Goal: Task Accomplishment & Management: Use online tool/utility

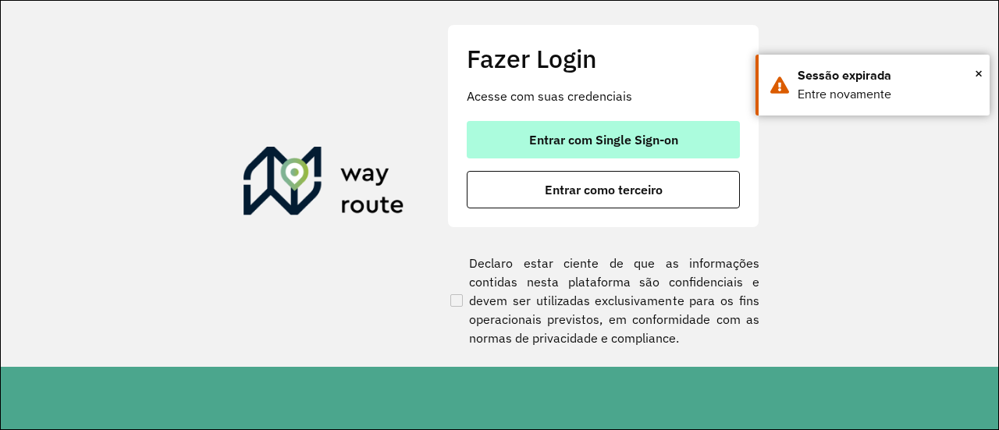
click at [564, 143] on span "Entrar com Single Sign-on" at bounding box center [603, 139] width 149 height 12
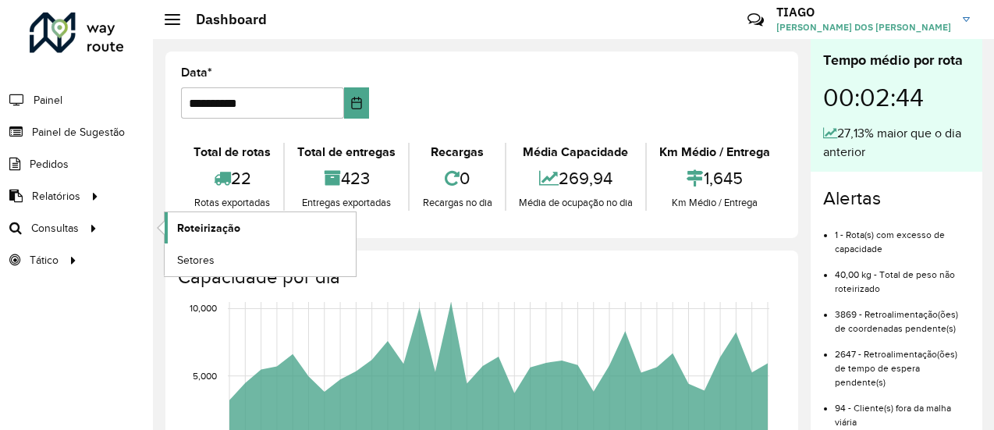
click at [191, 225] on span "Roteirização" at bounding box center [208, 228] width 63 height 16
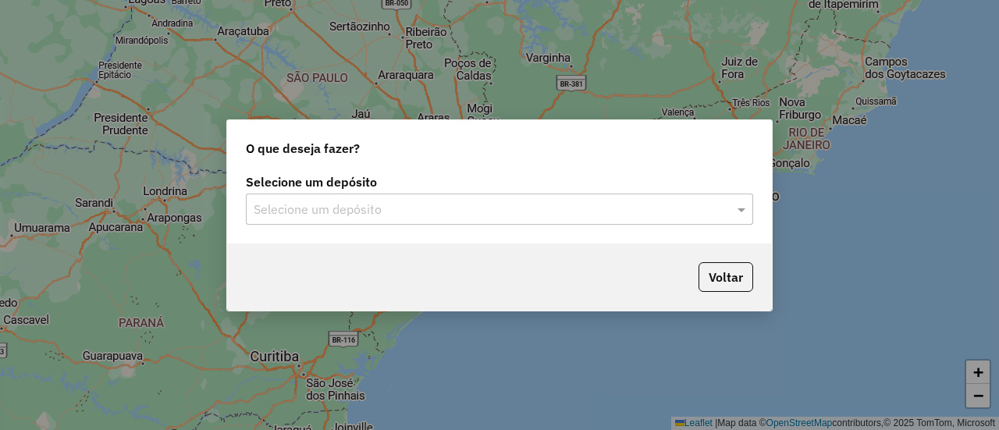
click at [555, 208] on input "text" at bounding box center [484, 210] width 460 height 19
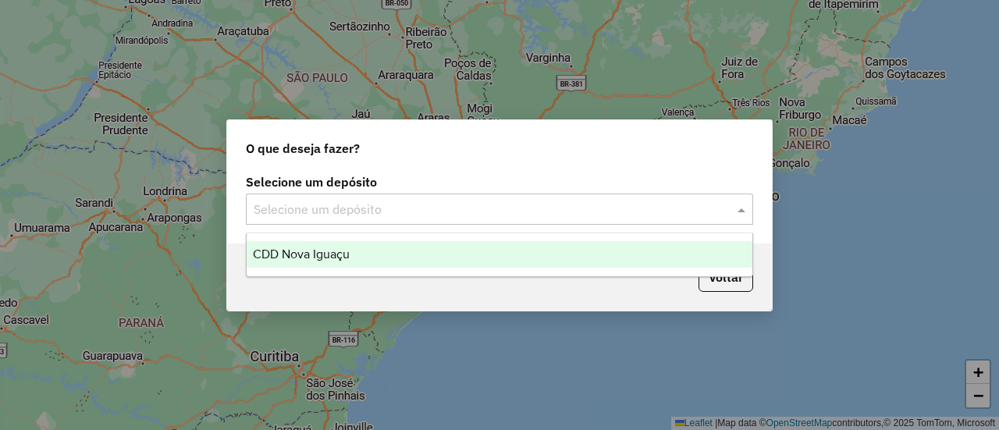
click at [437, 251] on div "CDD Nova Iguaçu" at bounding box center [499, 254] width 505 height 27
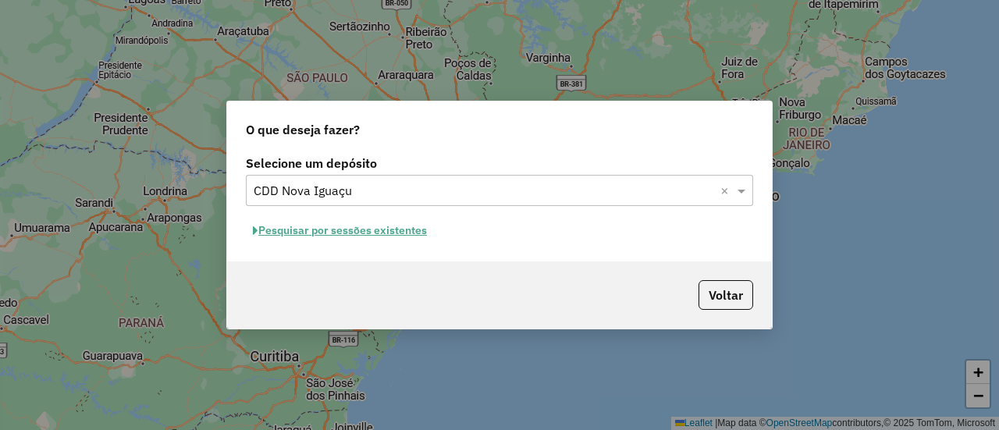
click at [410, 236] on button "Pesquisar por sessões existentes" at bounding box center [340, 230] width 188 height 24
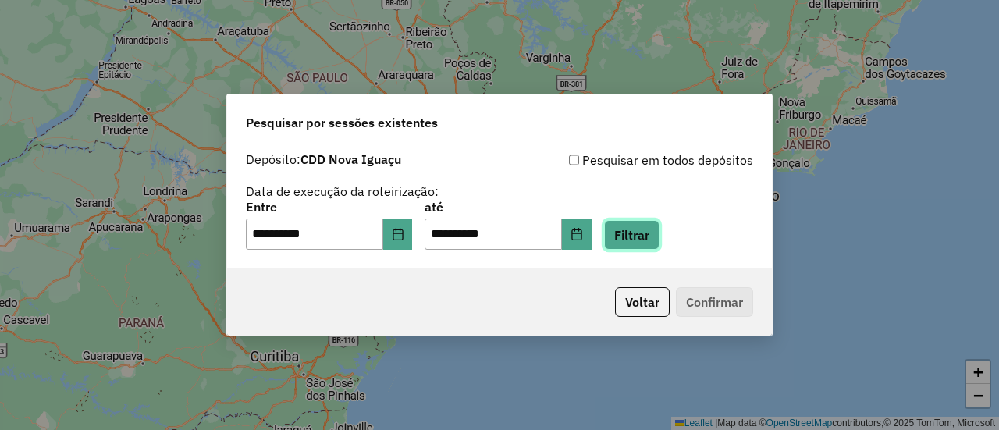
click at [659, 241] on button "Filtrar" at bounding box center [631, 235] width 55 height 30
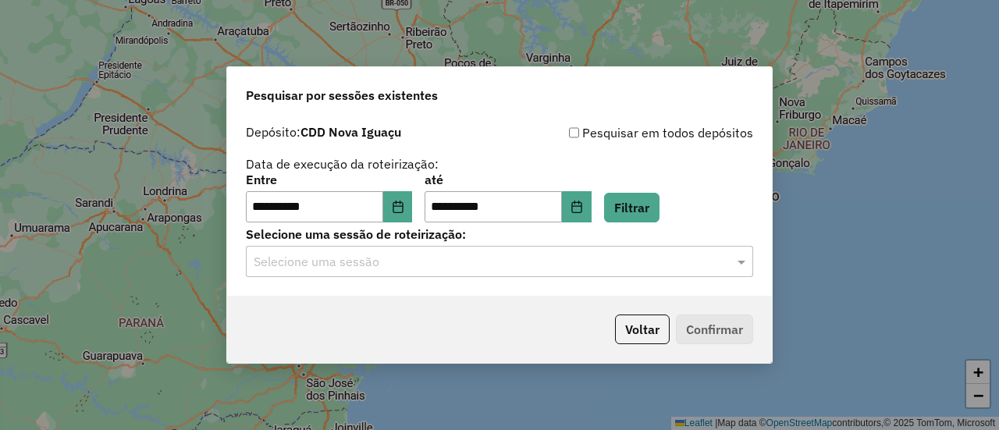
click at [570, 267] on hb-app "**********" at bounding box center [499, 215] width 999 height 430
click at [570, 267] on input "text" at bounding box center [484, 262] width 460 height 19
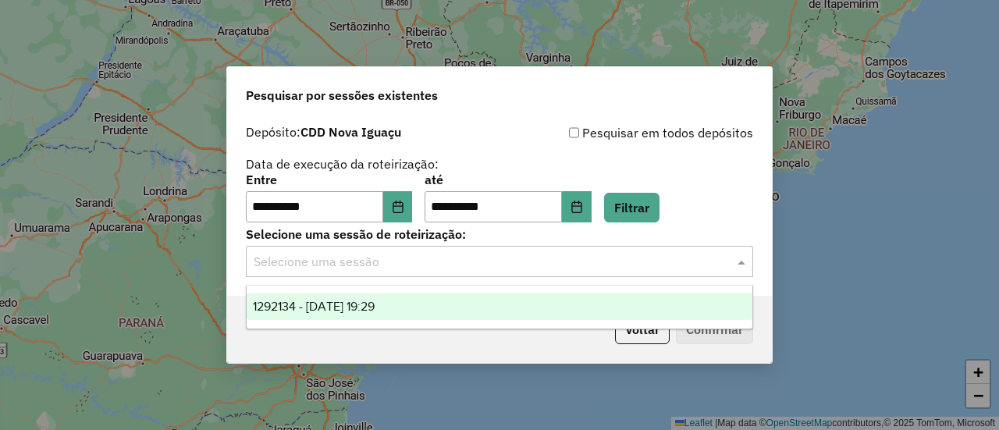
click at [537, 306] on div "1292134 - 10/10/2025 19:29" at bounding box center [499, 306] width 505 height 27
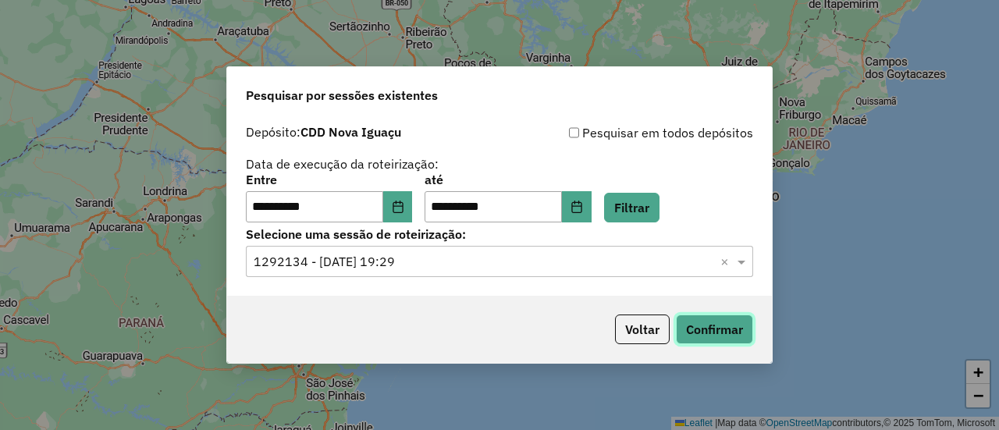
click at [710, 321] on button "Confirmar" at bounding box center [714, 329] width 77 height 30
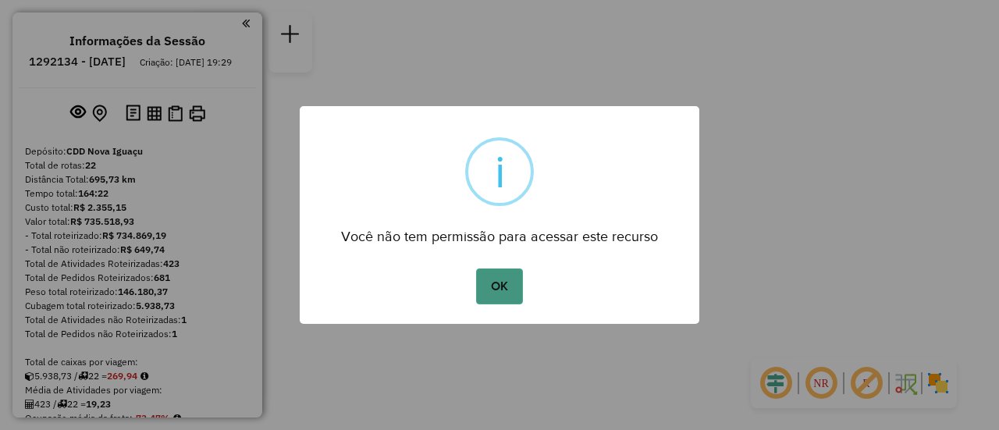
click at [495, 291] on button "OK" at bounding box center [499, 286] width 46 height 36
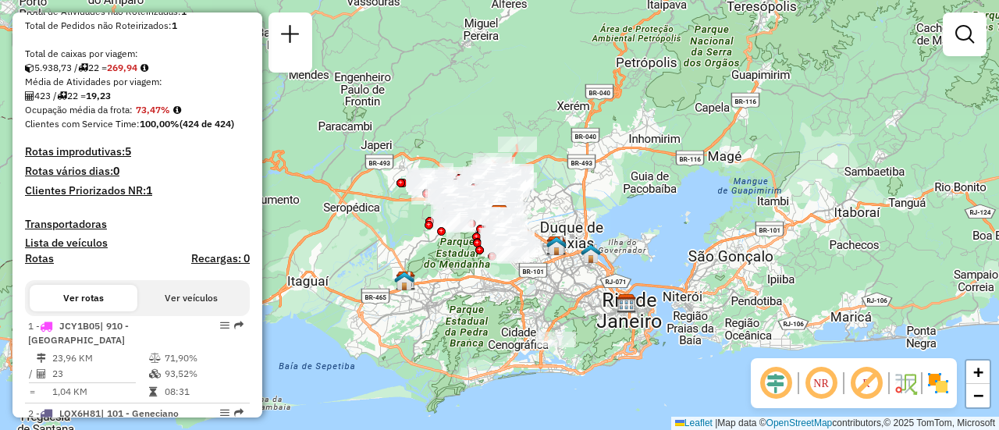
scroll to position [390, 0]
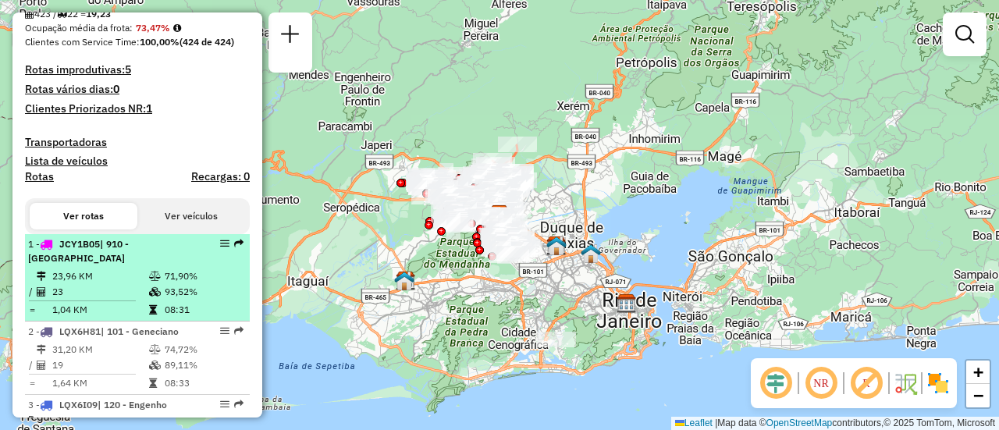
click at [110, 284] on td "23,96 KM" at bounding box center [99, 276] width 97 height 16
select select "**********"
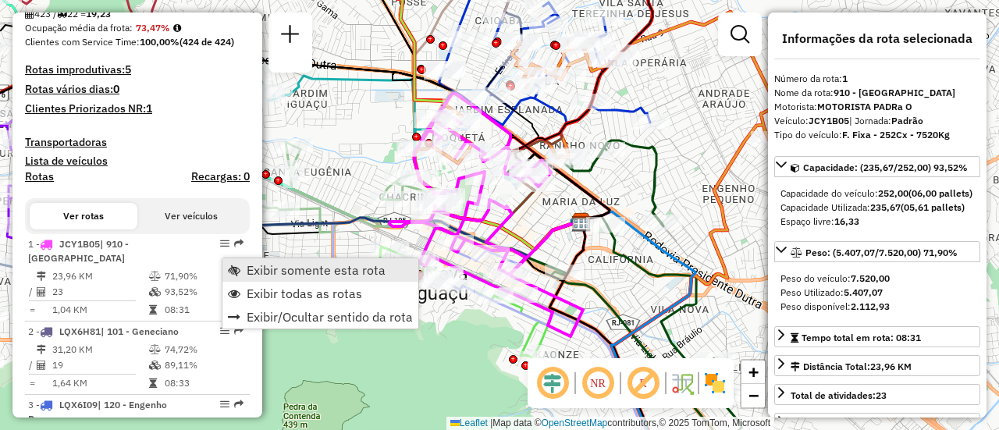
click at [261, 269] on span "Exibir somente esta rota" at bounding box center [316, 270] width 139 height 12
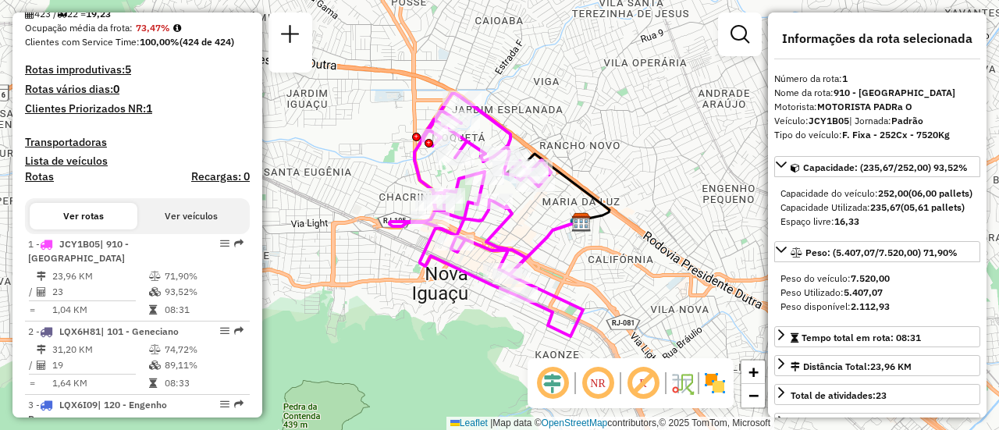
click at [714, 388] on img at bounding box center [714, 383] width 25 height 25
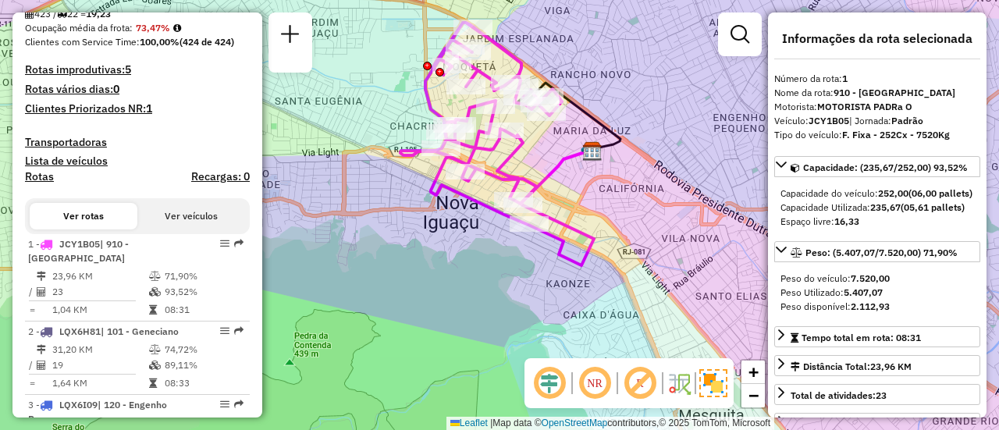
drag, startPoint x: 424, startPoint y: 235, endPoint x: 459, endPoint y: 224, distance: 36.0
click at [459, 224] on div "Janela de atendimento Grade de atendimento Capacidade Transportadoras Veículos …" at bounding box center [499, 215] width 999 height 430
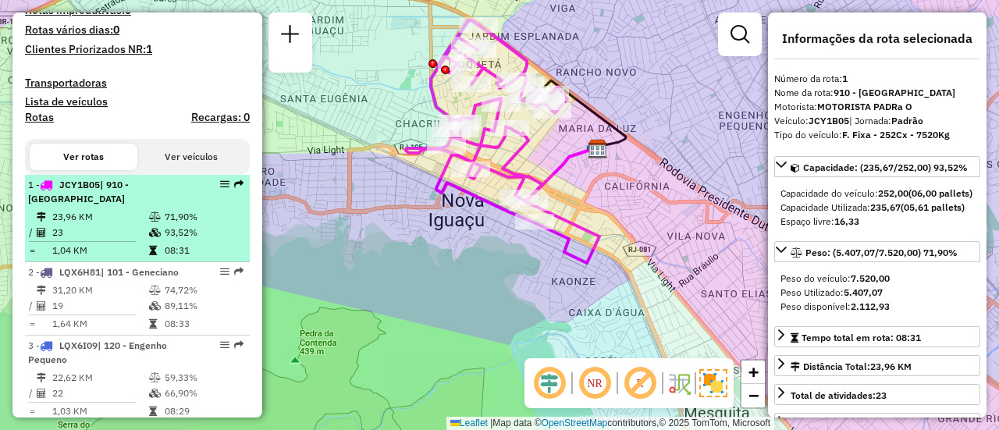
scroll to position [468, 0]
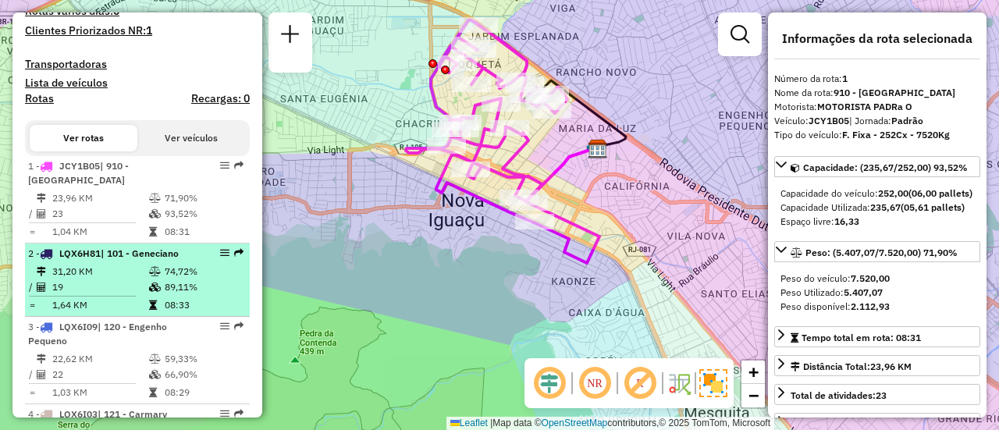
click at [114, 279] on td "31,20 KM" at bounding box center [99, 272] width 97 height 16
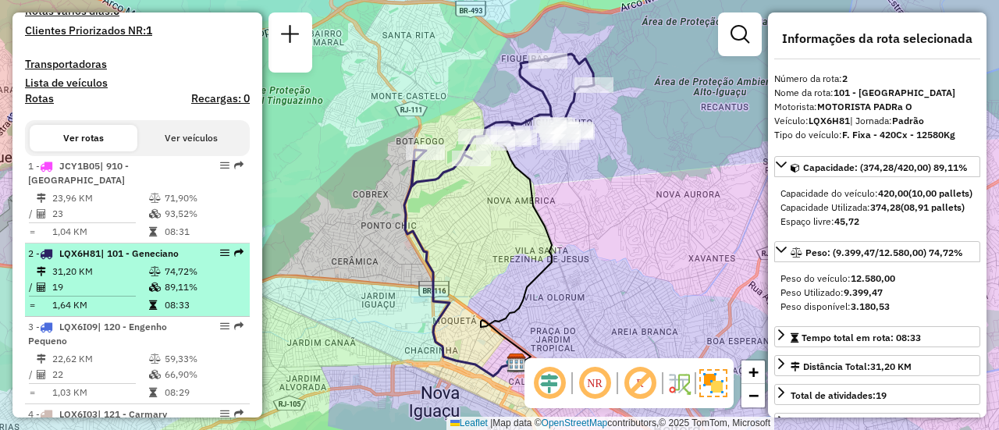
scroll to position [546, 0]
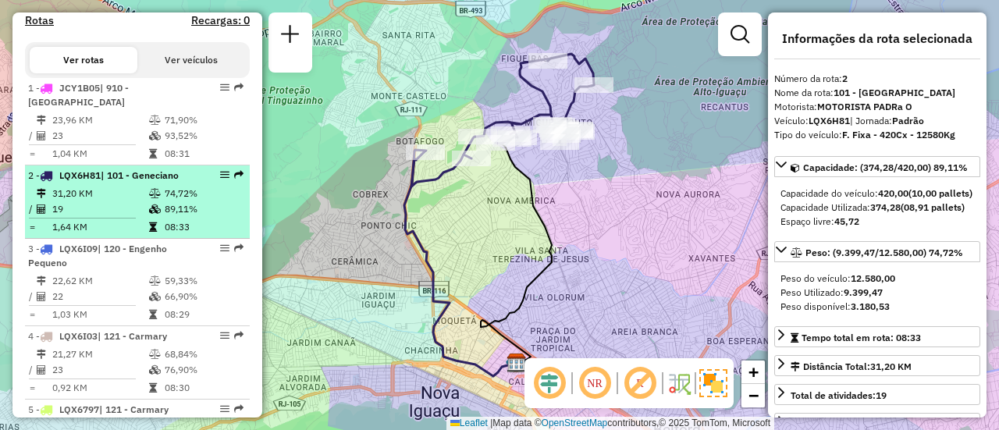
click at [114, 285] on li "3 - LQX6I09 | 120 - Engenho Pequeno 22,62 KM 59,33% / 22 66,90% = 1,03 KM 08:29" at bounding box center [137, 282] width 225 height 87
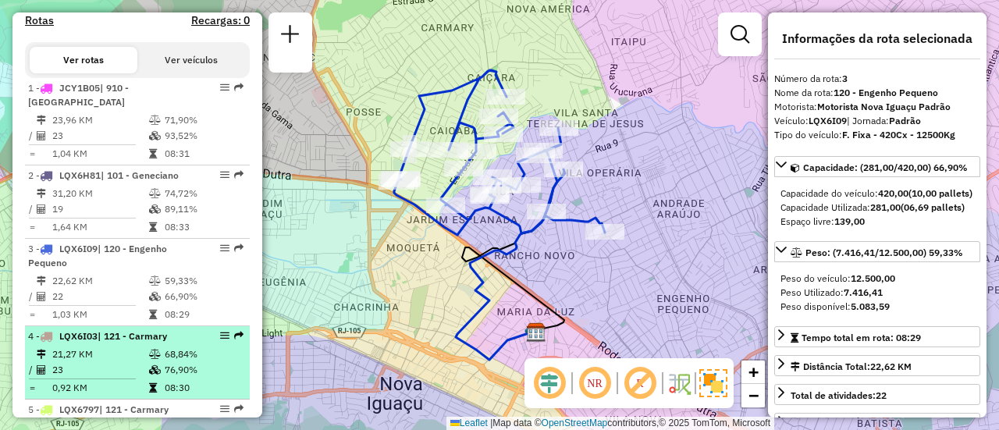
click at [137, 358] on td "21,27 KM" at bounding box center [99, 354] width 97 height 16
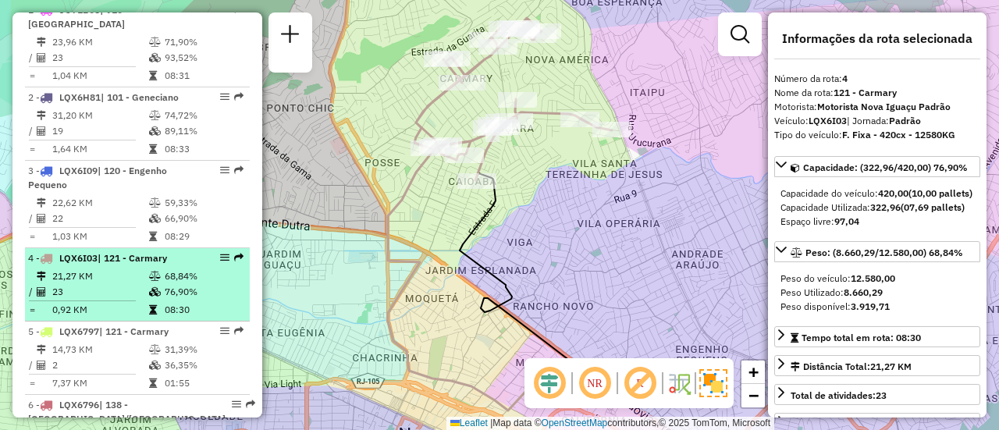
scroll to position [702, 0]
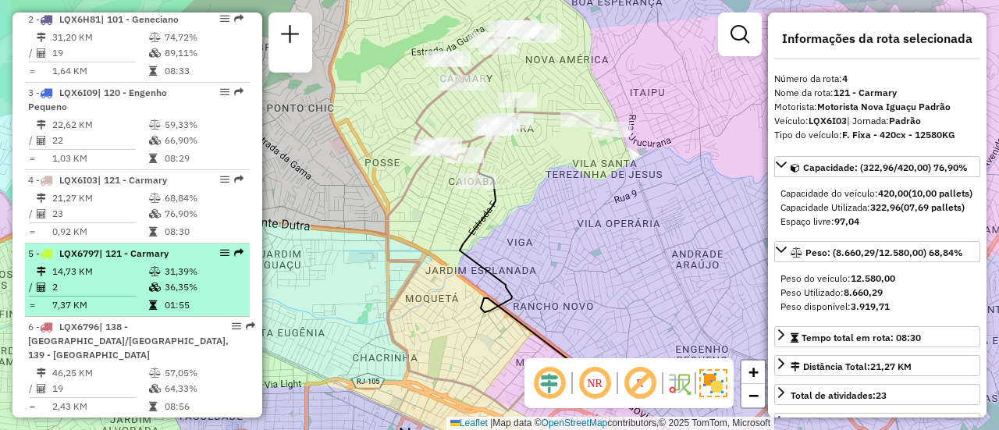
click at [129, 313] on td "7,37 KM" at bounding box center [99, 305] width 97 height 16
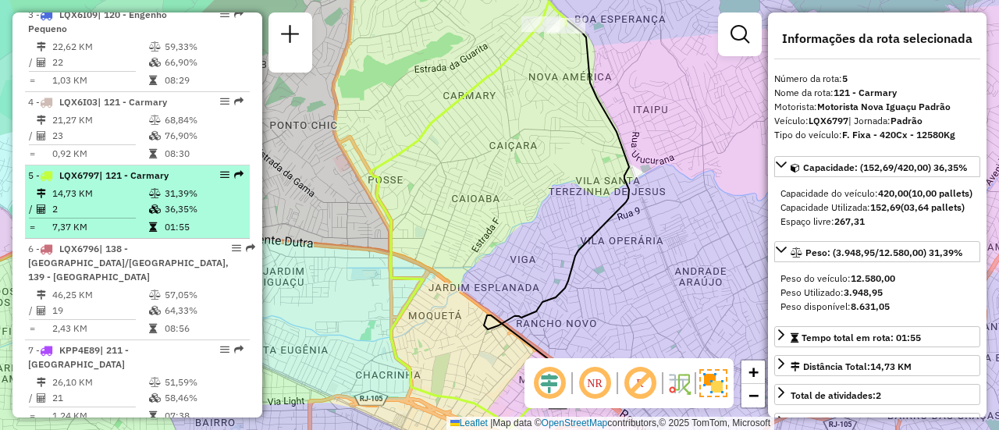
scroll to position [858, 0]
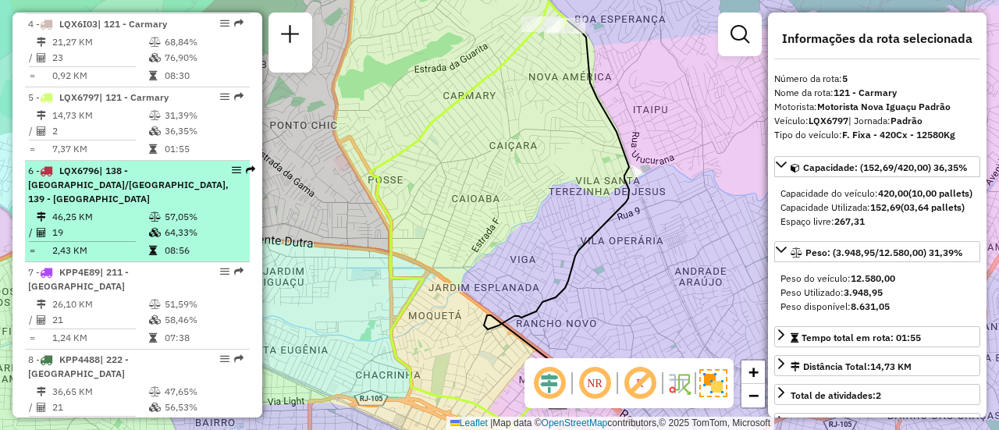
click at [122, 223] on td "46,25 KM" at bounding box center [99, 217] width 97 height 16
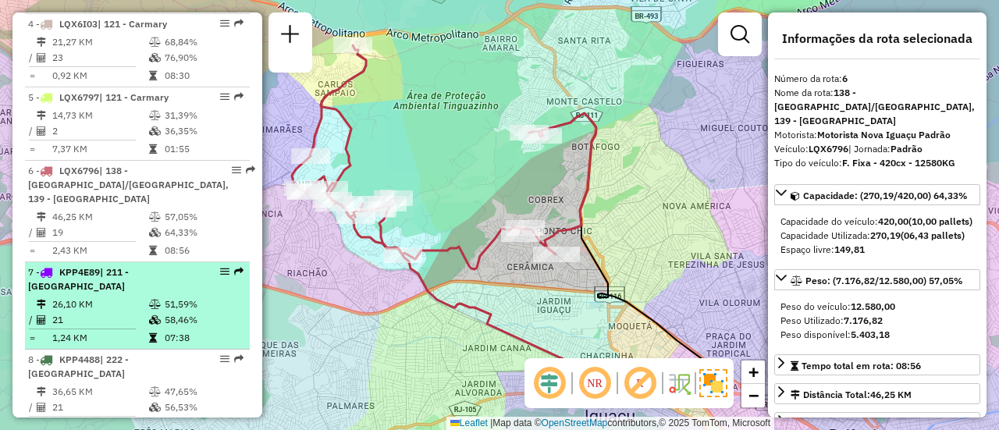
click at [114, 310] on td "26,10 KM" at bounding box center [99, 304] width 97 height 16
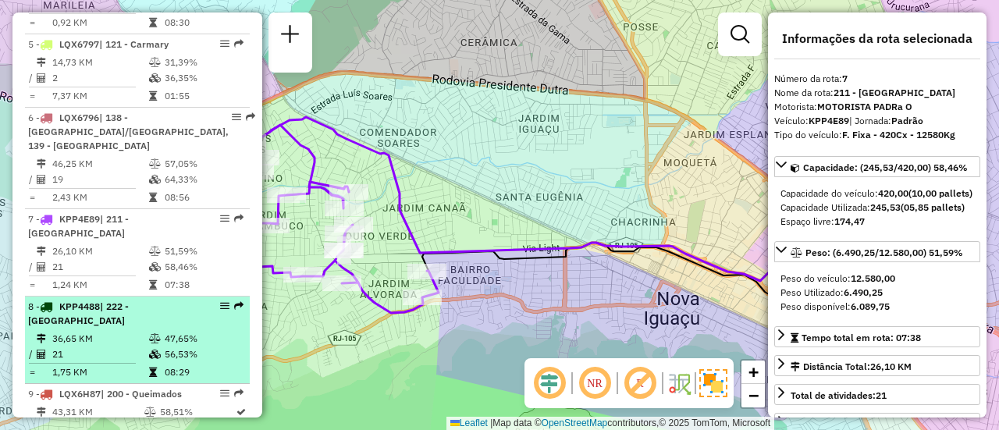
scroll to position [936, 0]
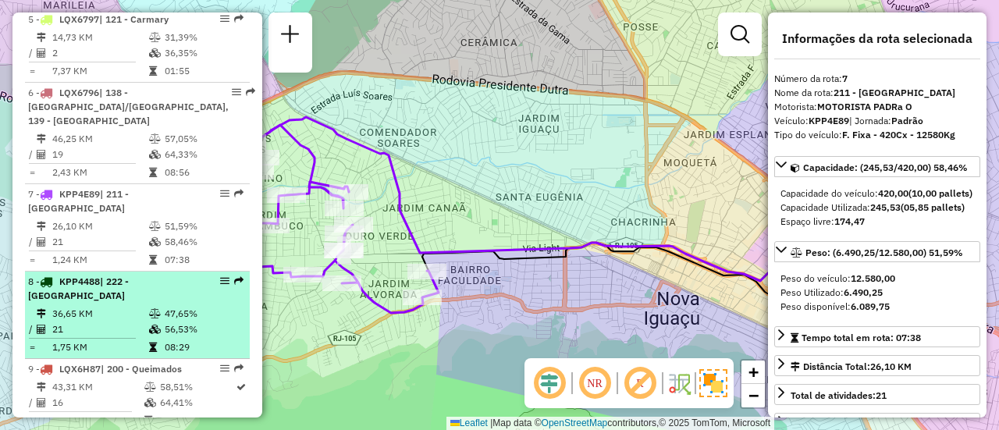
click at [130, 321] on td "36,65 KM" at bounding box center [99, 314] width 97 height 16
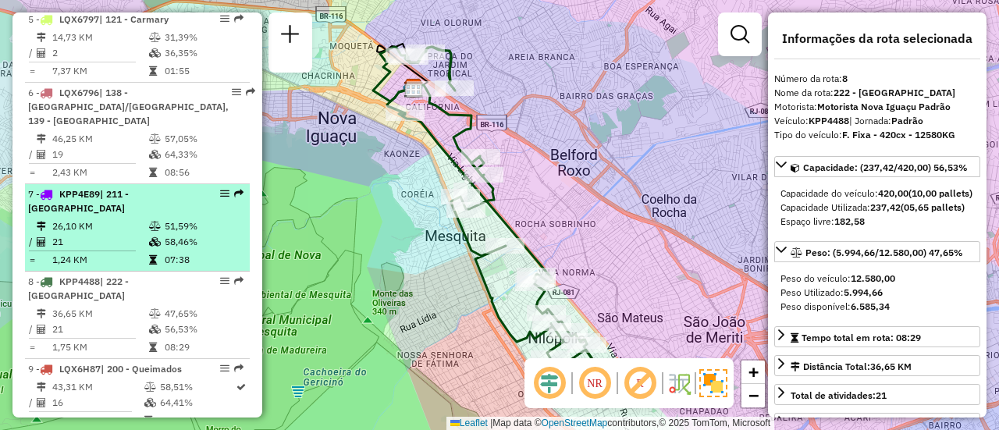
click at [185, 215] on div "7 - KPP4E89 | 211 - [GEOGRAPHIC_DATA]" at bounding box center [110, 201] width 165 height 28
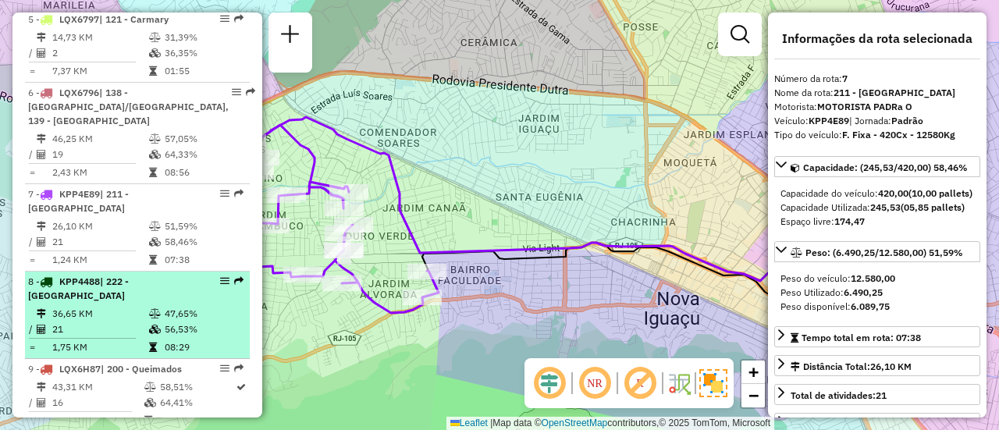
click at [172, 316] on li "8 - KPP4488 | 222 - Nova Cidade 36,65 KM 47,65% / 21 56,53% = 1,75 KM 08:29" at bounding box center [137, 315] width 225 height 87
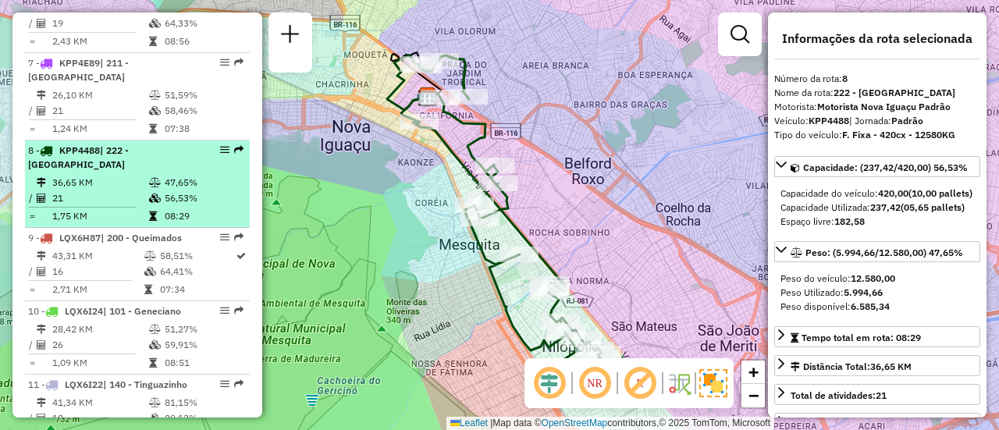
scroll to position [1092, 0]
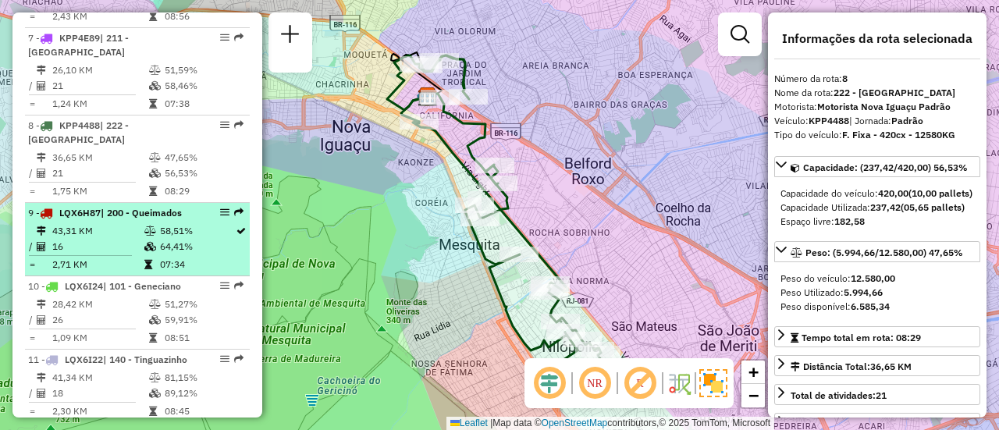
click at [187, 254] on td "64,41%" at bounding box center [197, 247] width 76 height 16
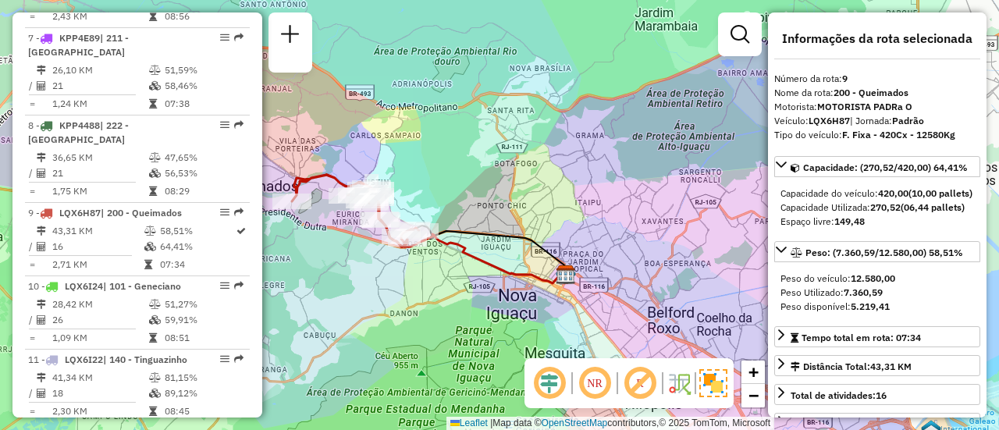
drag, startPoint x: 339, startPoint y: 242, endPoint x: 348, endPoint y: 246, distance: 10.1
click at [348, 246] on div "Janela de atendimento Grade de atendimento Capacidade Transportadoras Veículos …" at bounding box center [499, 215] width 999 height 430
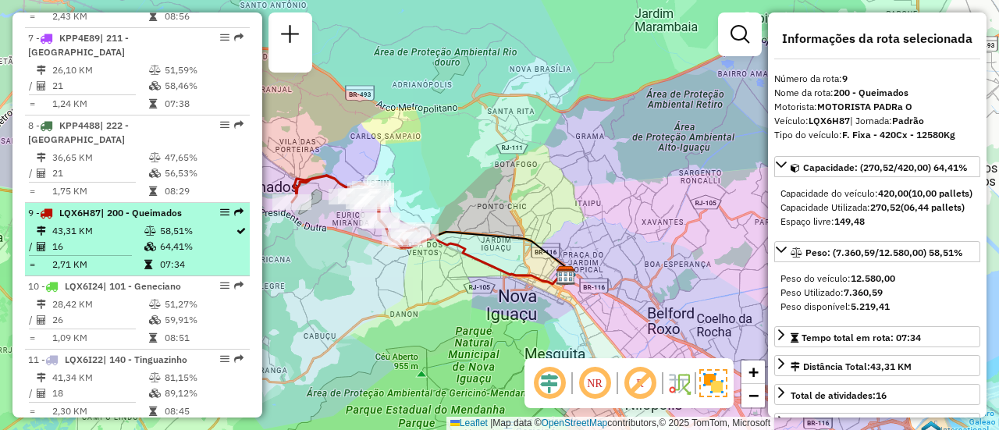
click at [190, 239] on td "58,51%" at bounding box center [197, 231] width 76 height 16
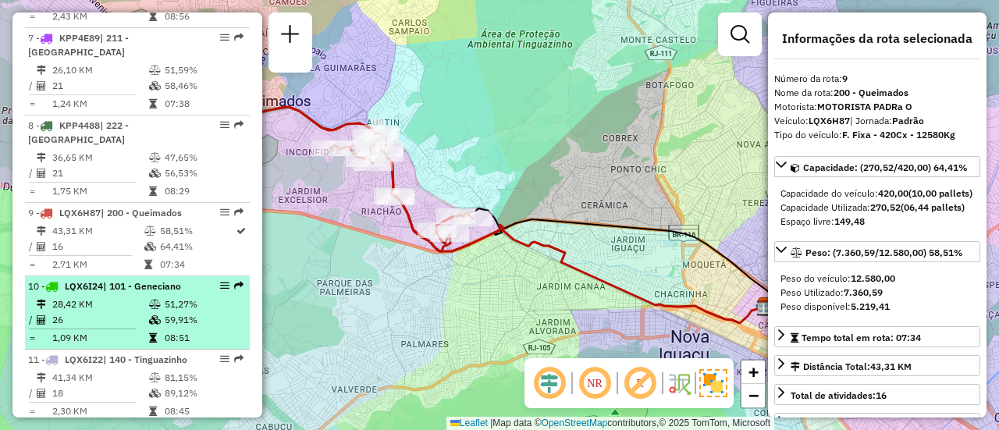
click at [178, 308] on td "51,27%" at bounding box center [203, 304] width 79 height 16
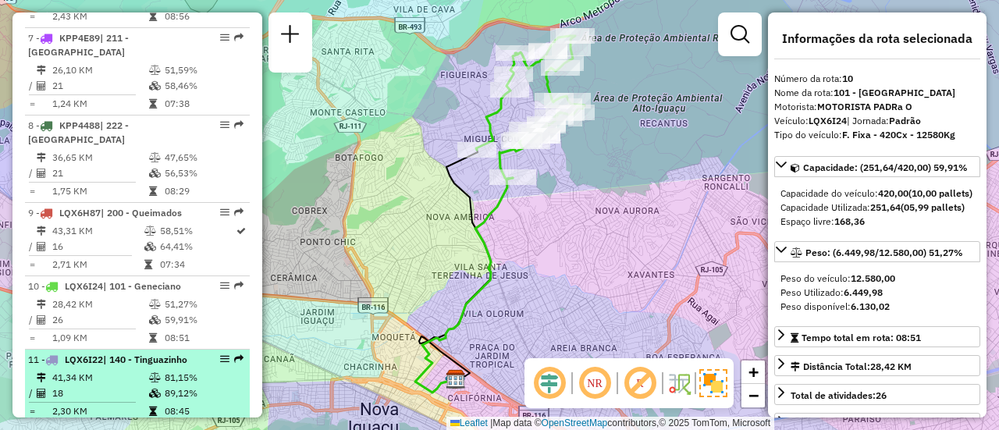
click at [174, 367] on div "11 - LQX6I22 | 140 - Tinguazinho" at bounding box center [110, 360] width 165 height 14
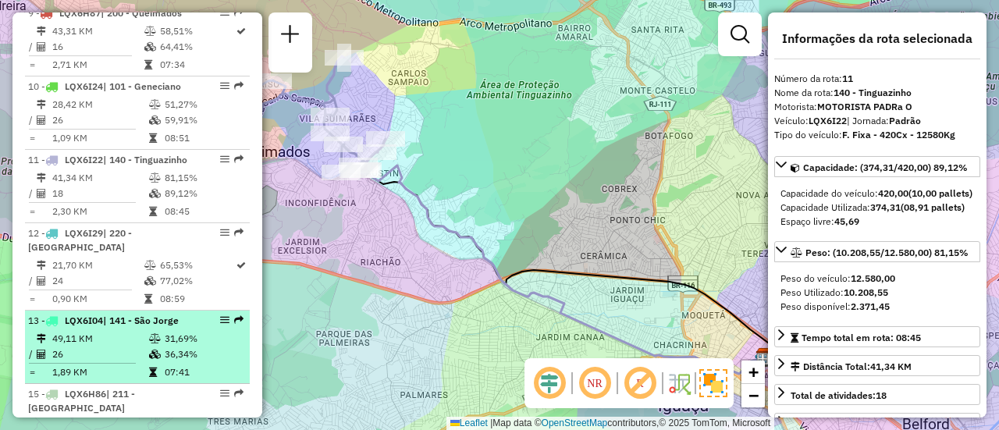
scroll to position [1326, 0]
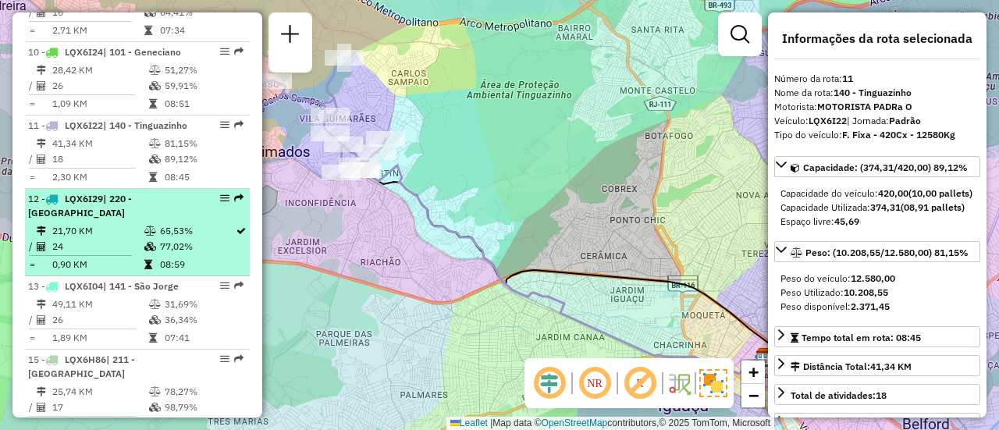
click at [177, 239] on td "65,53%" at bounding box center [197, 231] width 76 height 16
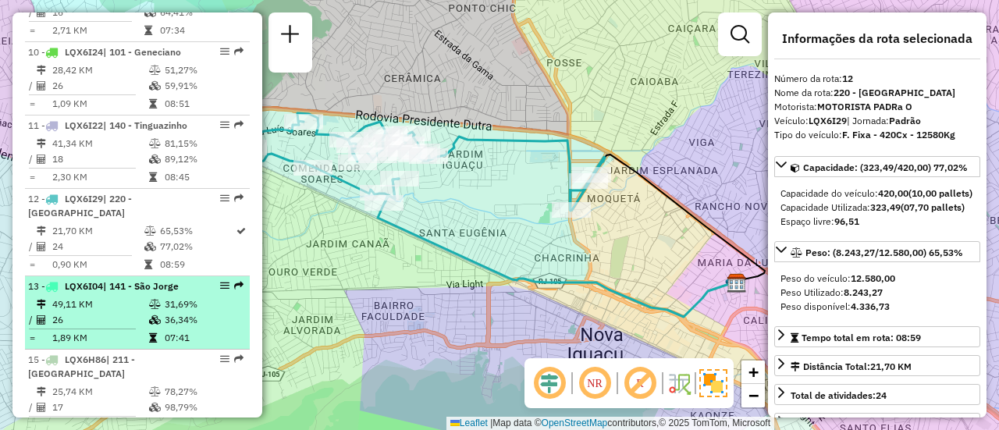
click at [168, 312] on td "31,69%" at bounding box center [203, 304] width 79 height 16
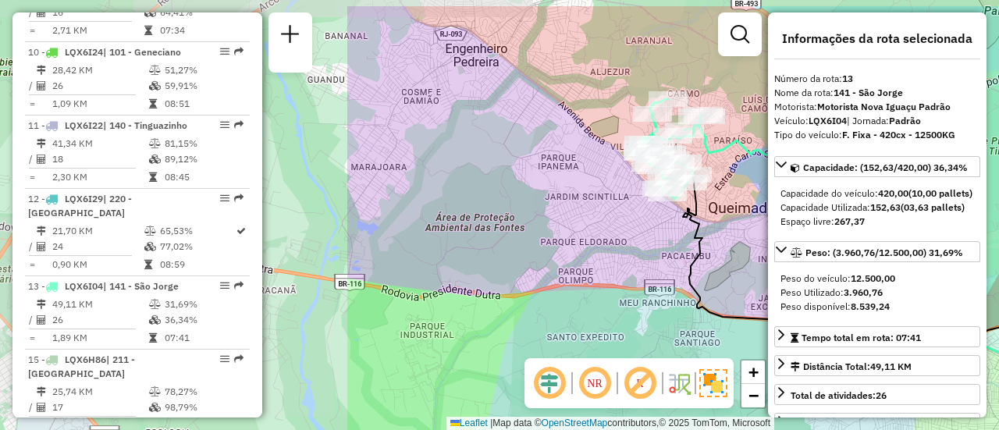
drag, startPoint x: 410, startPoint y: 204, endPoint x: 843, endPoint y: 252, distance: 435.6
click at [849, 252] on hb-router-mapa "Informações da Sessão 1292134 - [DATE] Criação: [DATE] 19:29 Depósito: CDD [GEO…" at bounding box center [499, 215] width 999 height 430
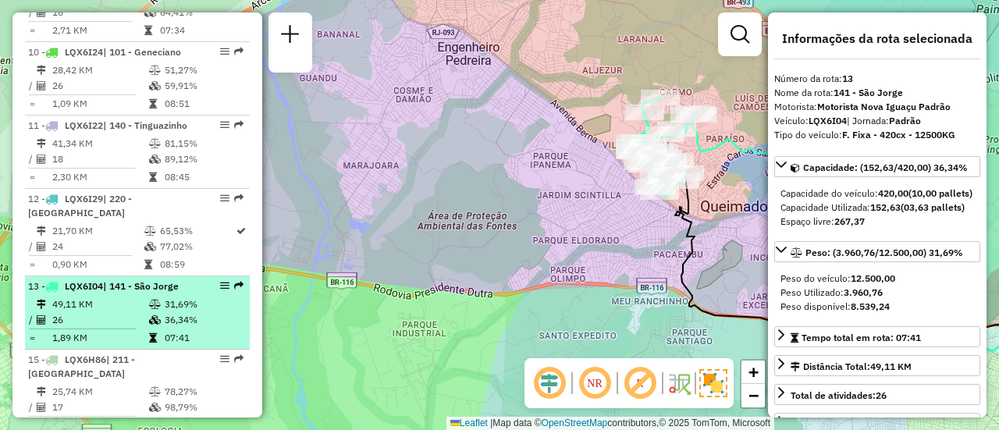
click at [134, 312] on td "49,11 KM" at bounding box center [99, 304] width 97 height 16
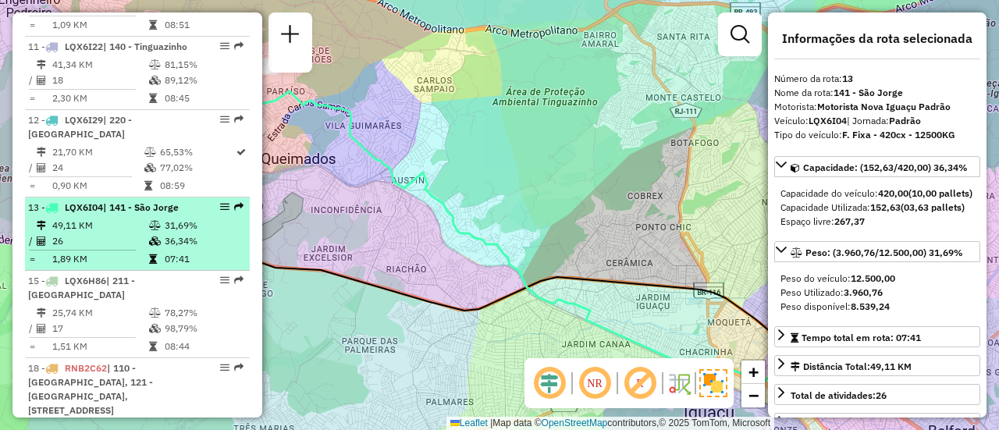
scroll to position [1482, 0]
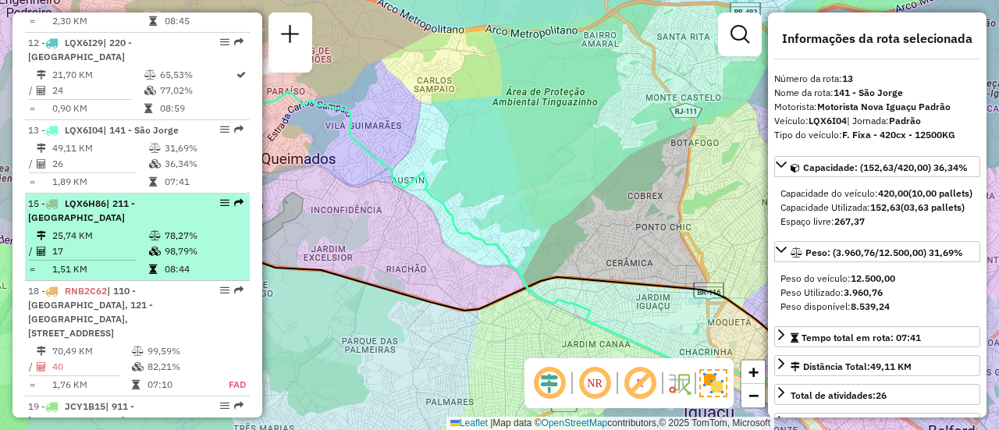
click at [105, 259] on td "17" at bounding box center [99, 251] width 97 height 16
